Goal: Task Accomplishment & Management: Manage account settings

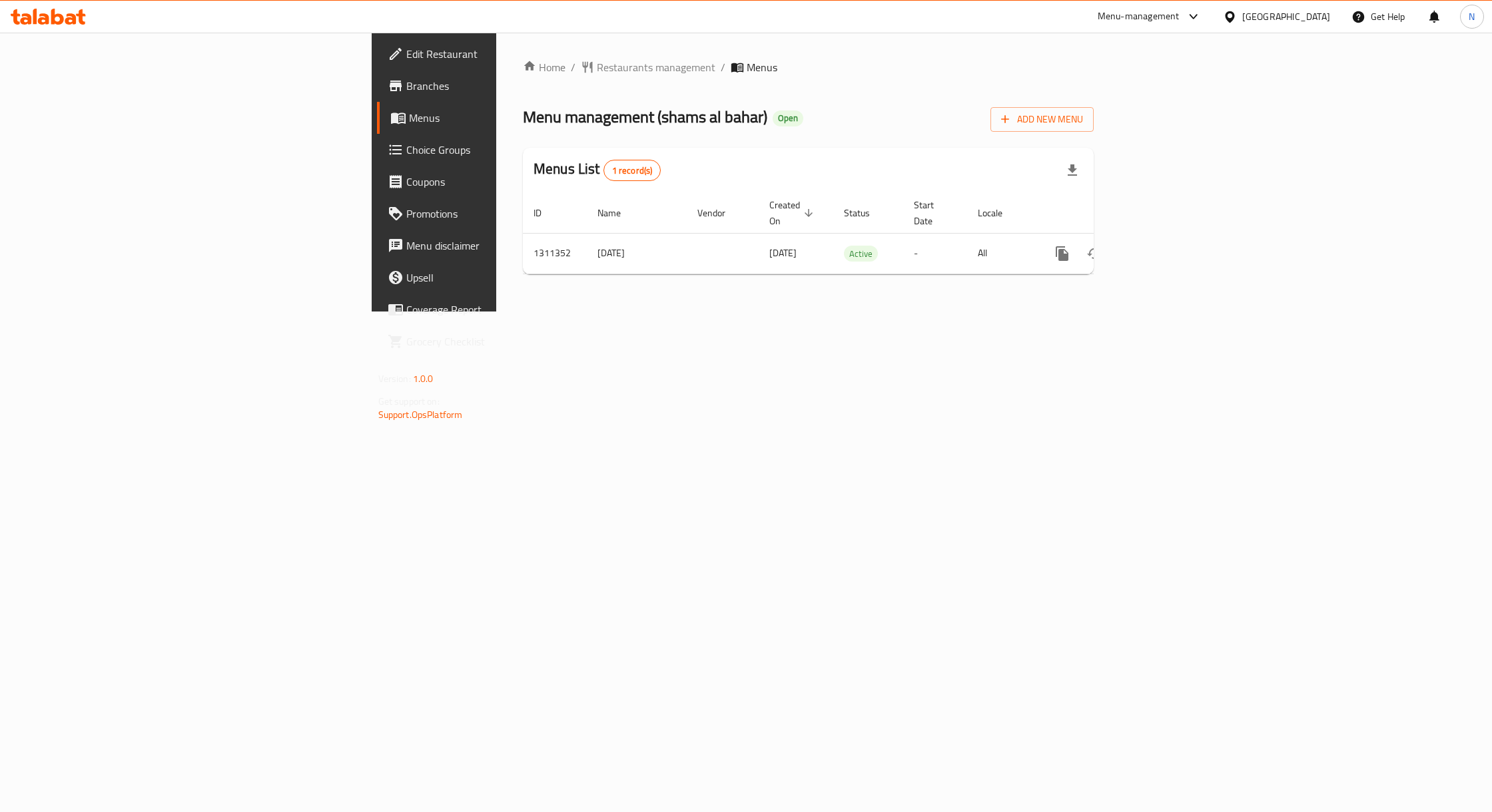
click at [409, 113] on span "Menus" at bounding box center [509, 118] width 201 height 16
click at [1165, 248] on icon "enhanced table" at bounding box center [1158, 254] width 12 height 12
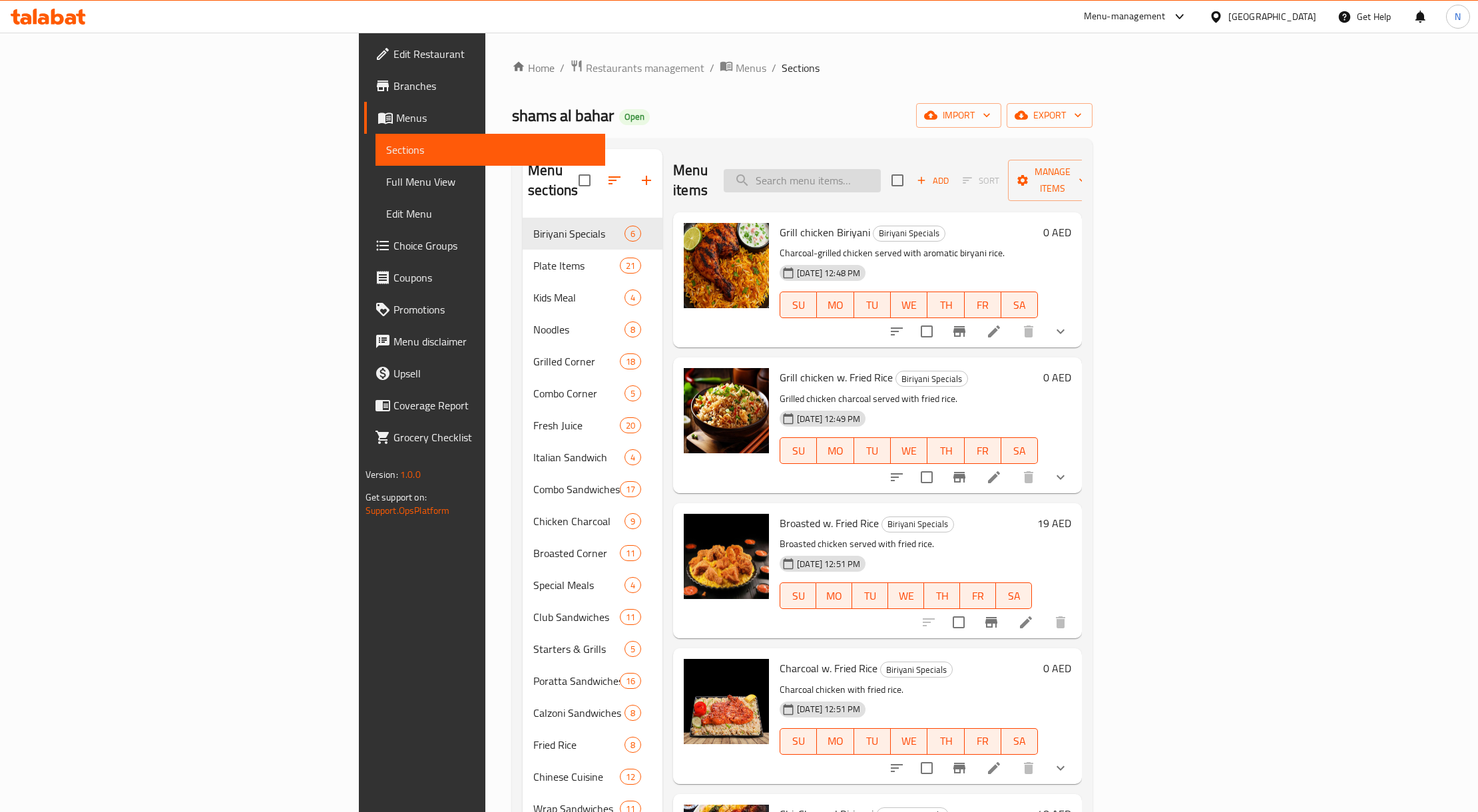
click at [881, 182] on input "search" at bounding box center [803, 180] width 157 height 23
paste input "777310"
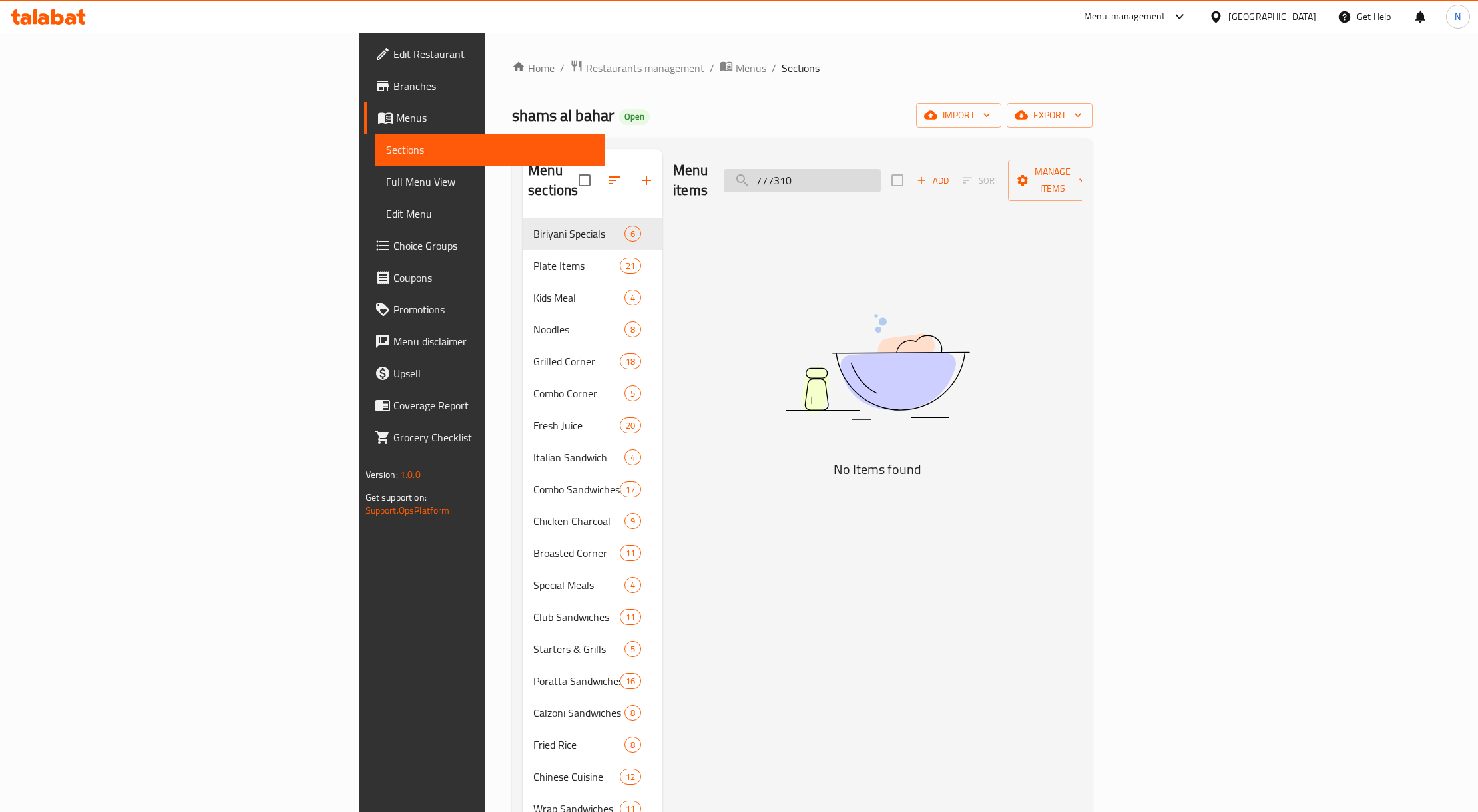
click at [881, 173] on input "777310" at bounding box center [803, 180] width 157 height 23
click at [959, 184] on div "Menu items 777310 Add Sort Manage items" at bounding box center [877, 180] width 409 height 63
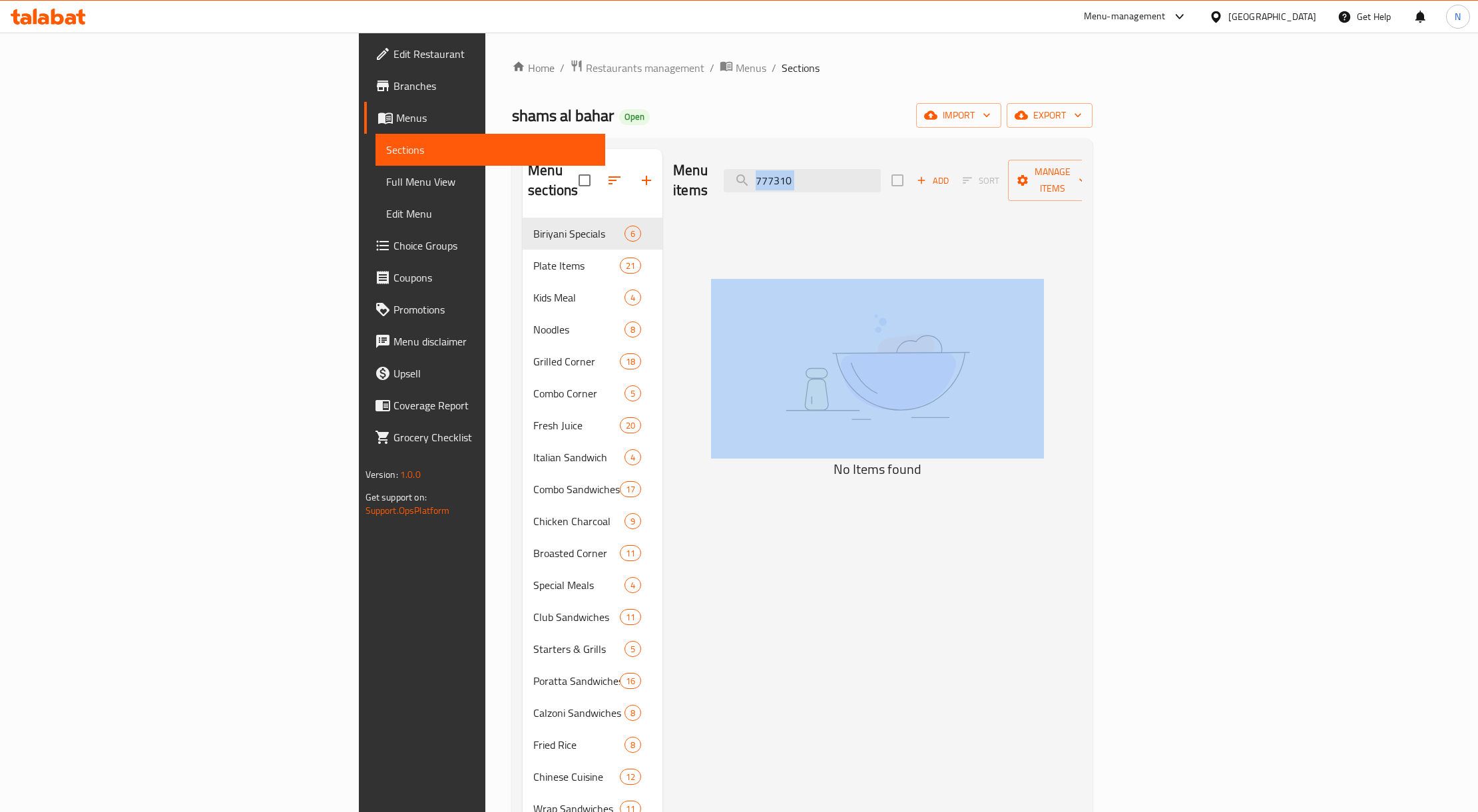
click at [959, 184] on div "Menu items 777310 Add Sort Manage items" at bounding box center [877, 180] width 409 height 63
click at [881, 170] on input "777310" at bounding box center [803, 180] width 157 height 23
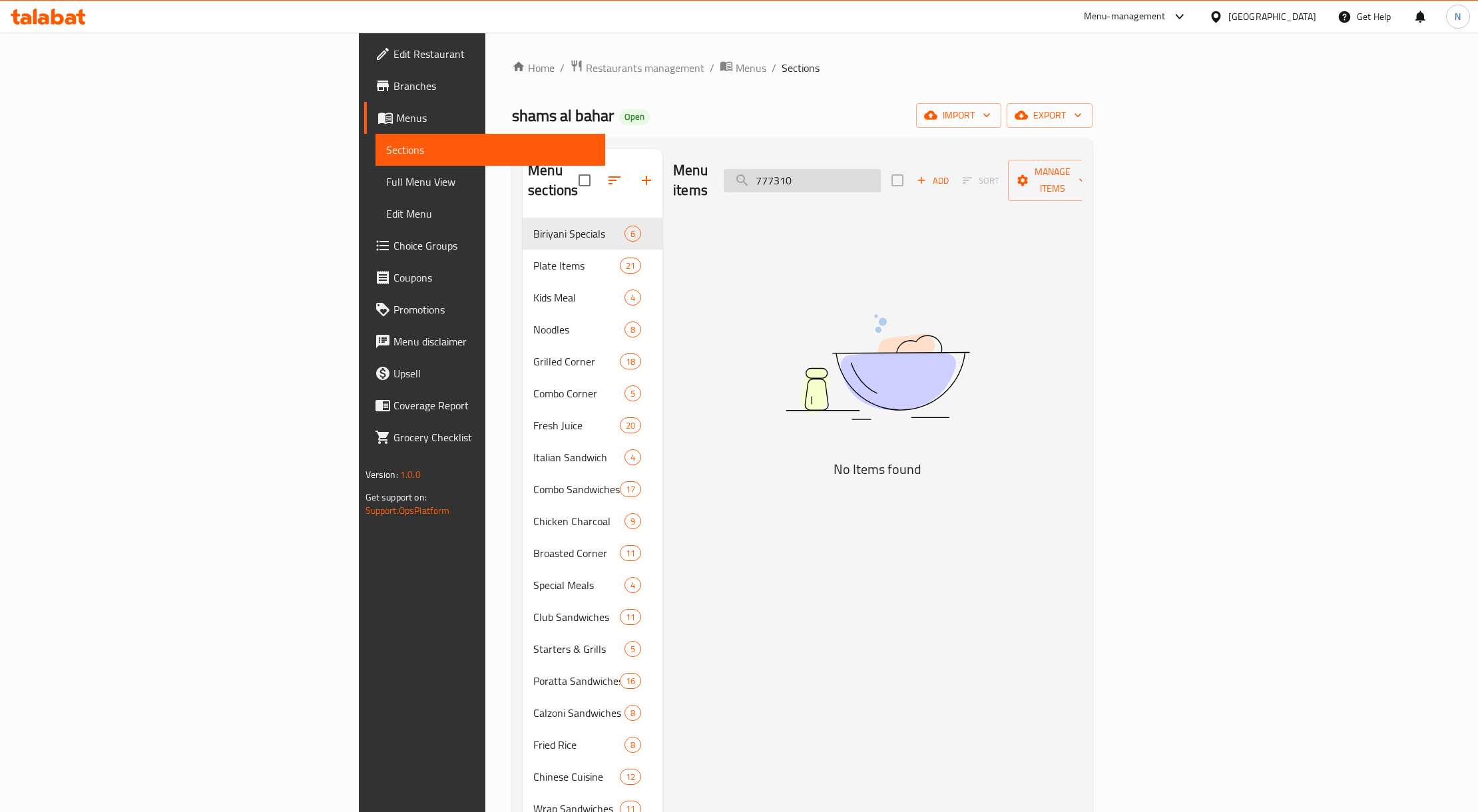
click at [881, 170] on input "777310" at bounding box center [803, 180] width 157 height 23
paste input "Tikka Chicken"
click at [881, 170] on input "777310Tikka Chicken" at bounding box center [803, 180] width 157 height 23
paste input "search"
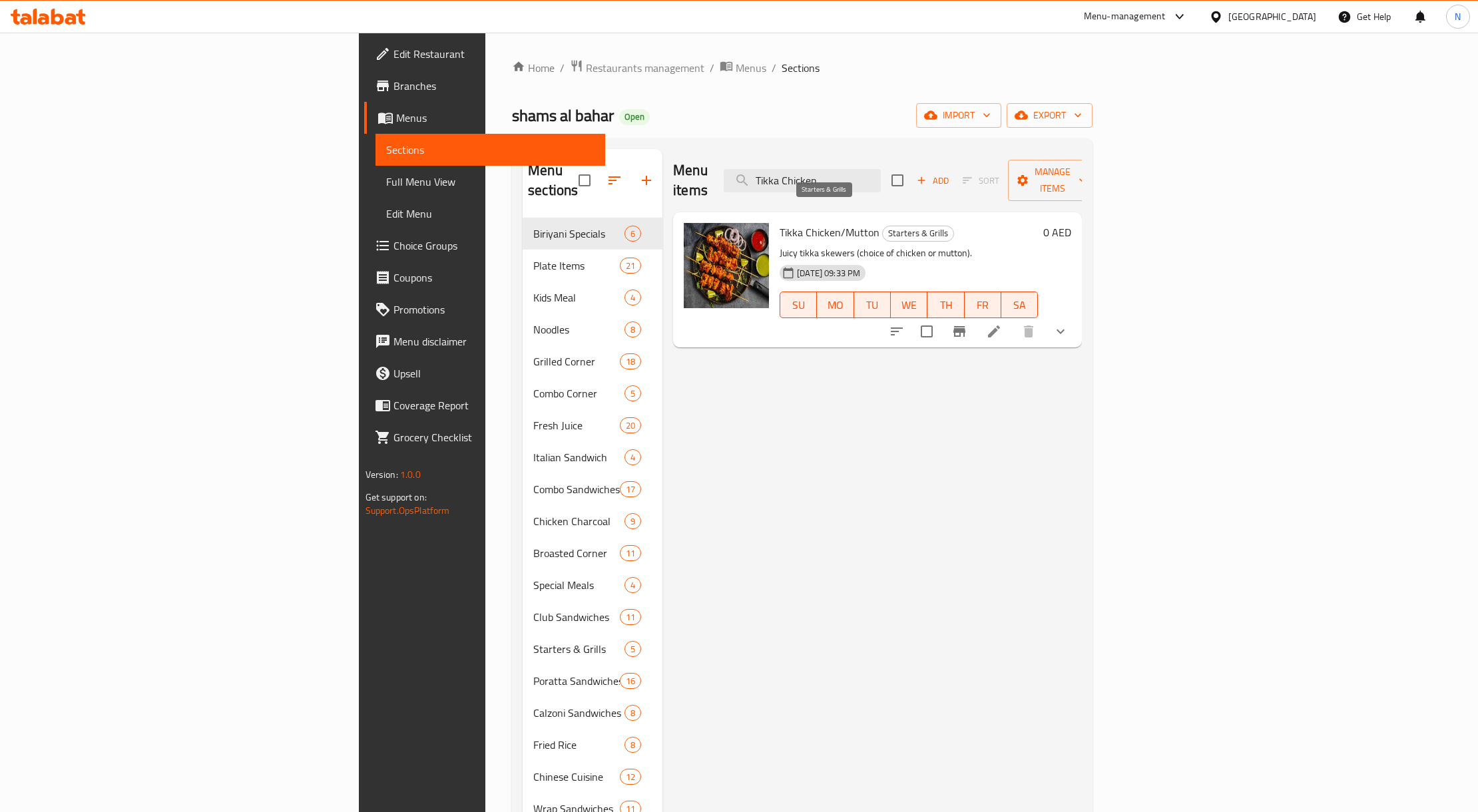
type input "Tikka Chicken"
click at [779, 245] on p "Juicy tikka skewers (choice of chicken or mutton)." at bounding box center [908, 253] width 258 height 17
click at [883, 226] on span "Starters & Grills" at bounding box center [918, 233] width 70 height 15
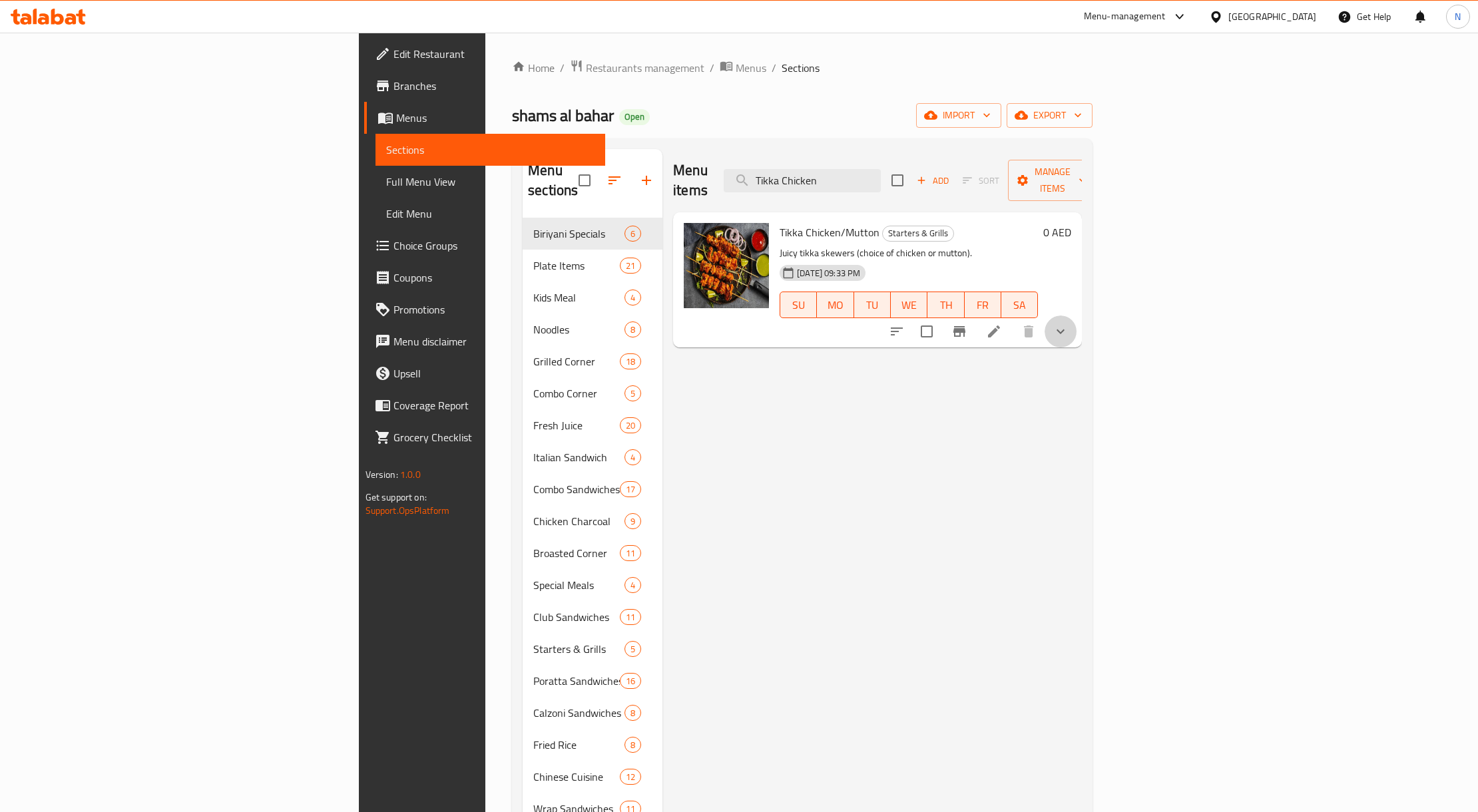
click at [1077, 315] on button "show more" at bounding box center [1061, 331] width 32 height 32
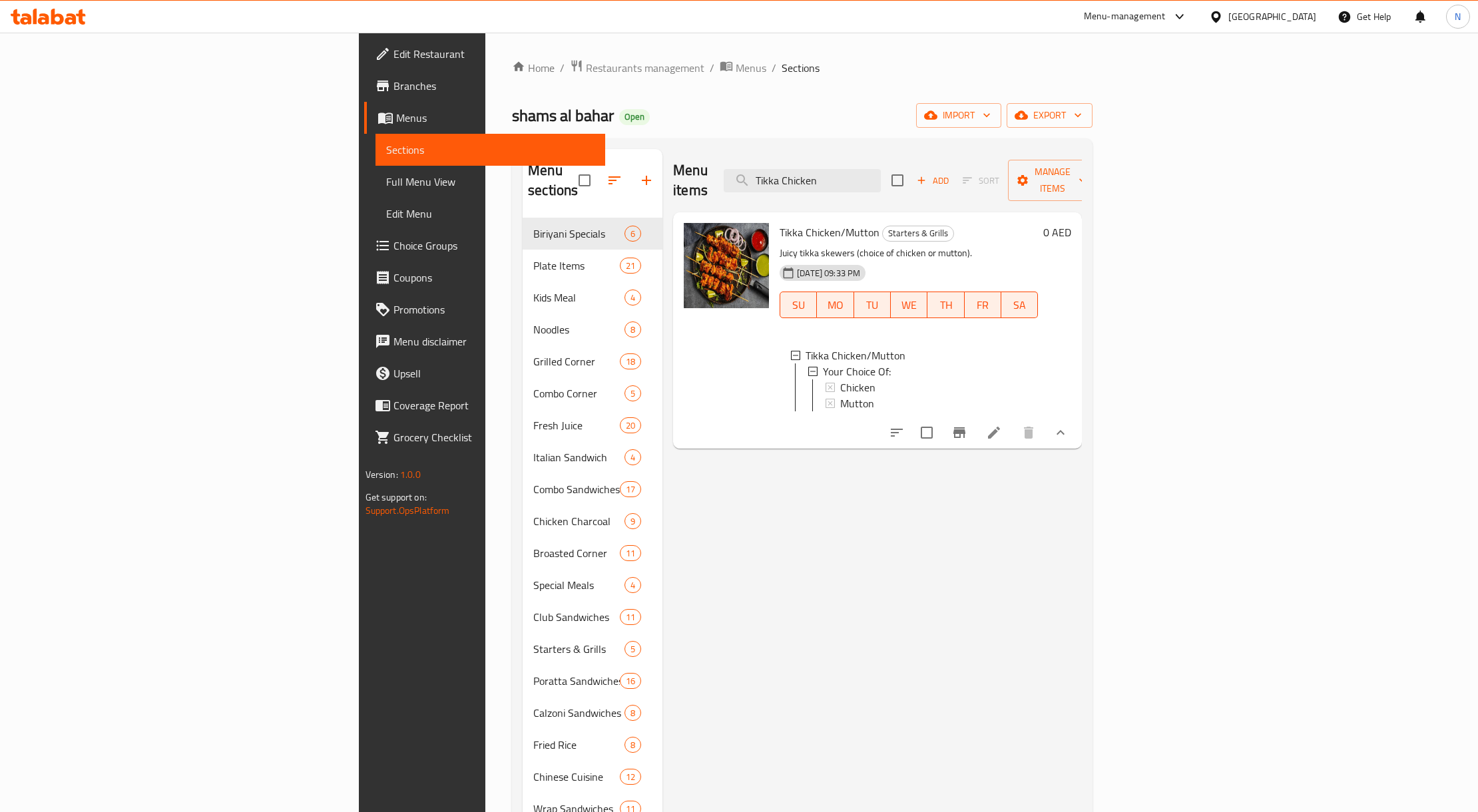
click at [779, 222] on span "Tikka Chicken/Mutton" at bounding box center [829, 232] width 100 height 20
copy h6 "Tikka Chicken/Mutton"
click at [1002, 425] on icon at bounding box center [994, 433] width 16 height 16
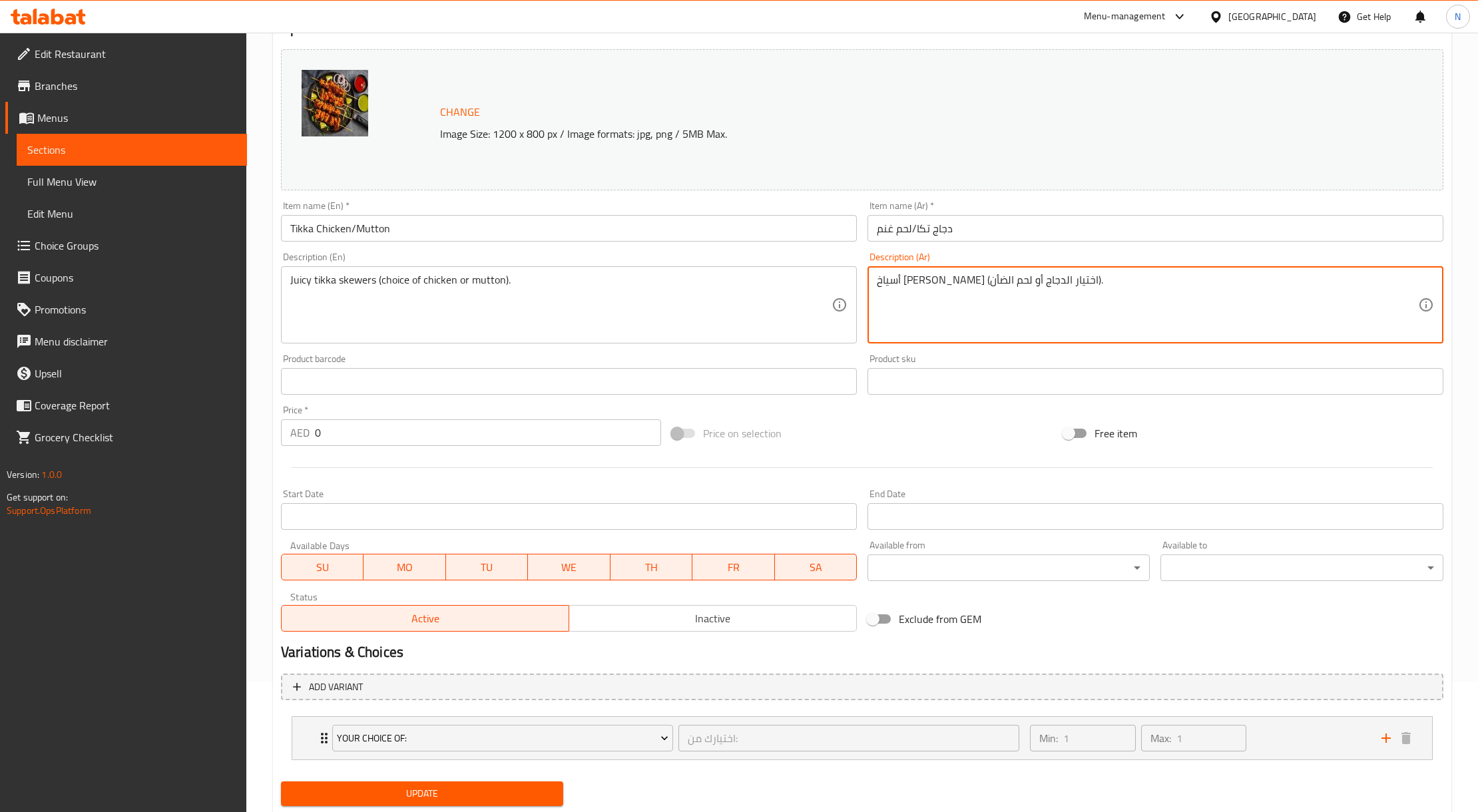
scroll to position [170, 0]
